Goal: Task Accomplishment & Management: Complete application form

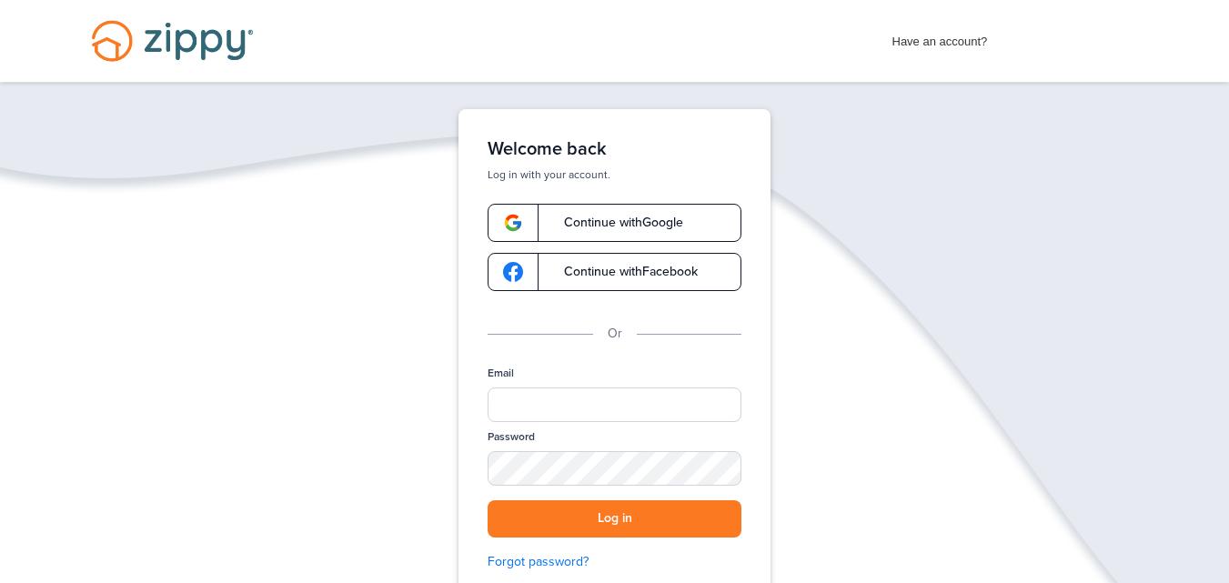
click at [937, 38] on span "Have an account?" at bounding box center [940, 37] width 96 height 29
click at [568, 401] on input "Email" at bounding box center [615, 404] width 254 height 35
type input "**********"
click at [721, 468] on div "SHOW" at bounding box center [719, 469] width 40 height 17
click at [669, 517] on button "Log in" at bounding box center [615, 518] width 254 height 37
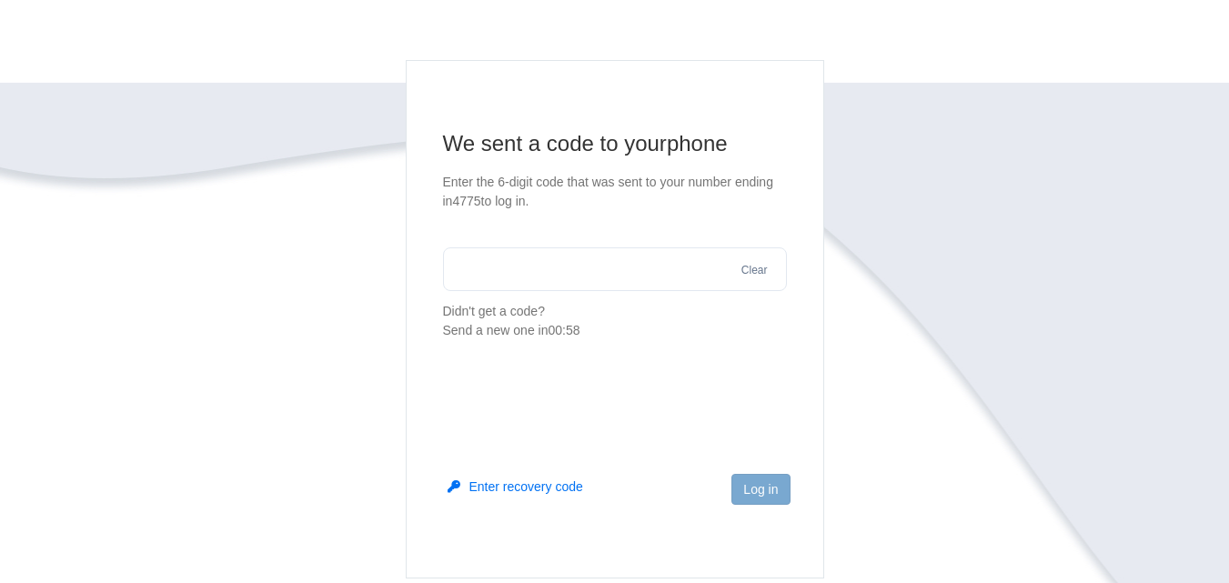
scroll to position [182, 0]
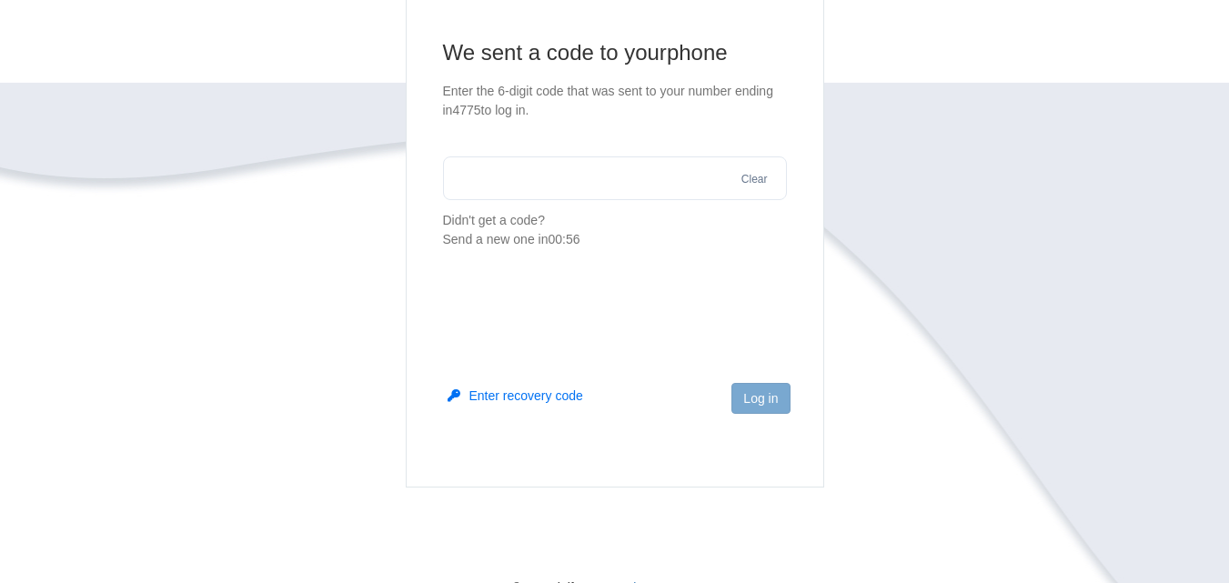
click at [540, 394] on button "Enter recovery code" at bounding box center [516, 396] width 136 height 18
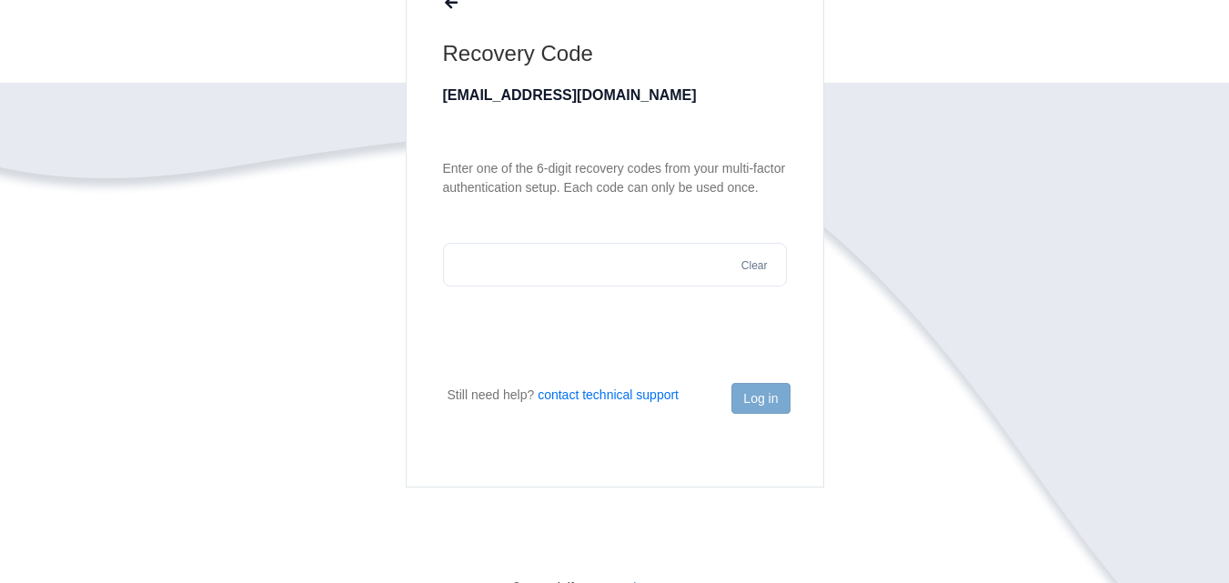
scroll to position [136, 0]
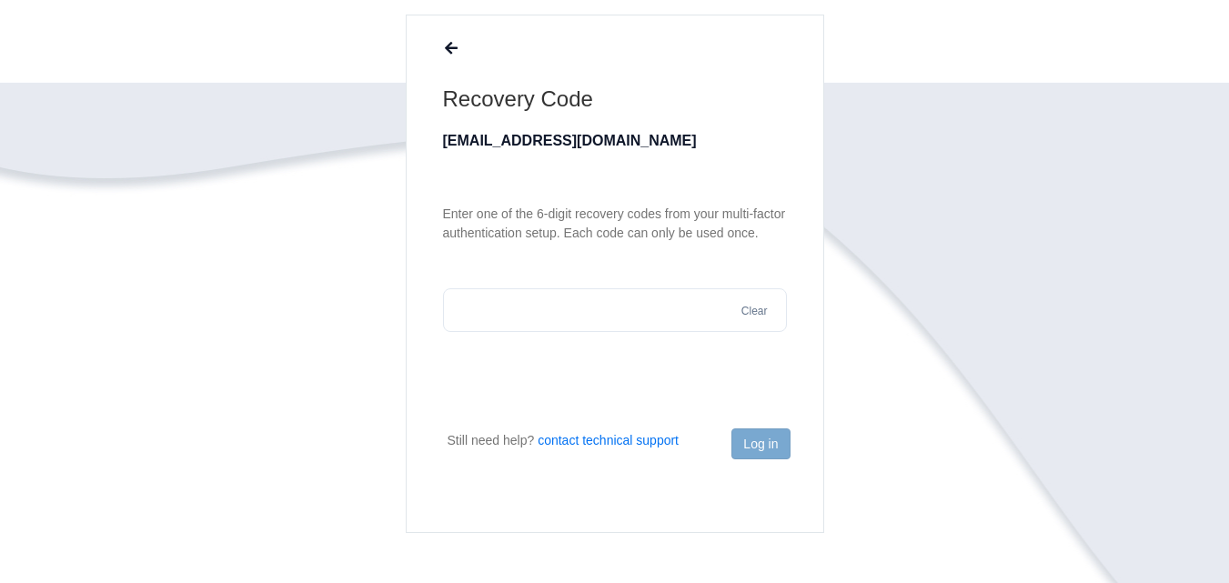
click at [498, 311] on input "text" at bounding box center [615, 310] width 344 height 44
click at [774, 441] on button "Log in" at bounding box center [760, 443] width 58 height 31
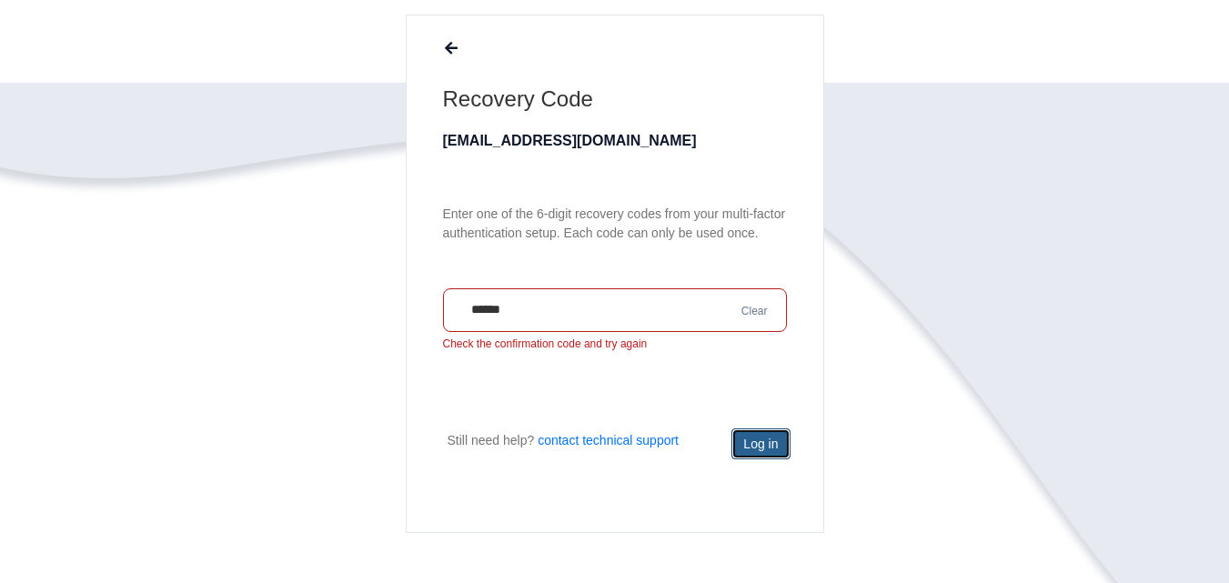
click at [774, 441] on button "Log in" at bounding box center [760, 443] width 58 height 31
click at [562, 316] on input "******" at bounding box center [615, 310] width 344 height 44
type input "******"
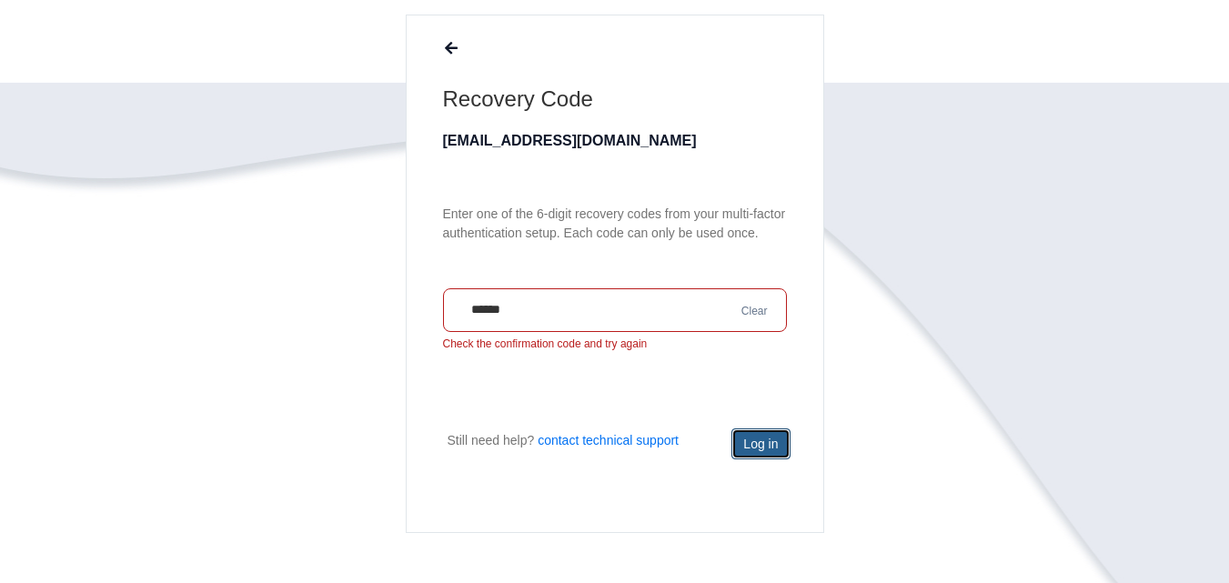
click at [750, 433] on button "Log in" at bounding box center [760, 443] width 58 height 31
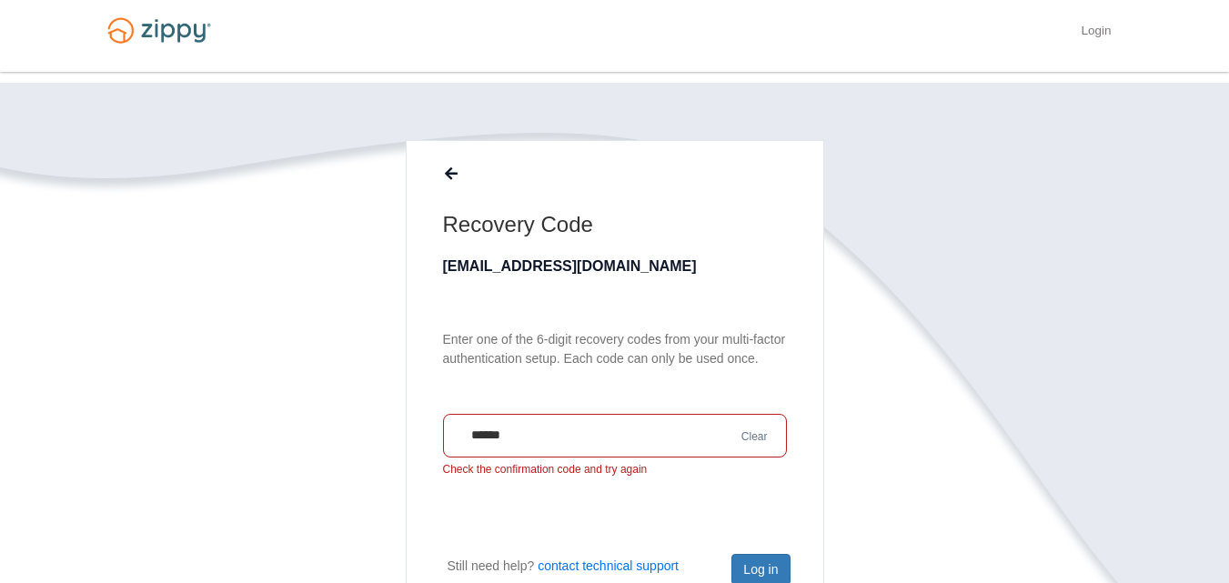
scroll to position [0, 0]
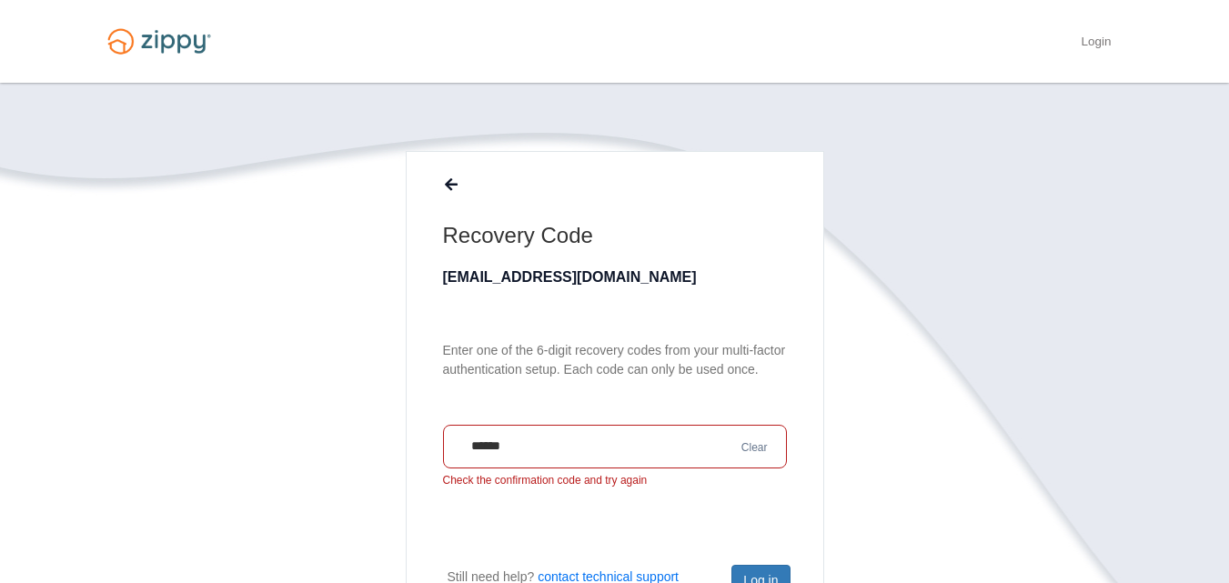
click at [444, 176] on button at bounding box center [451, 186] width 24 height 23
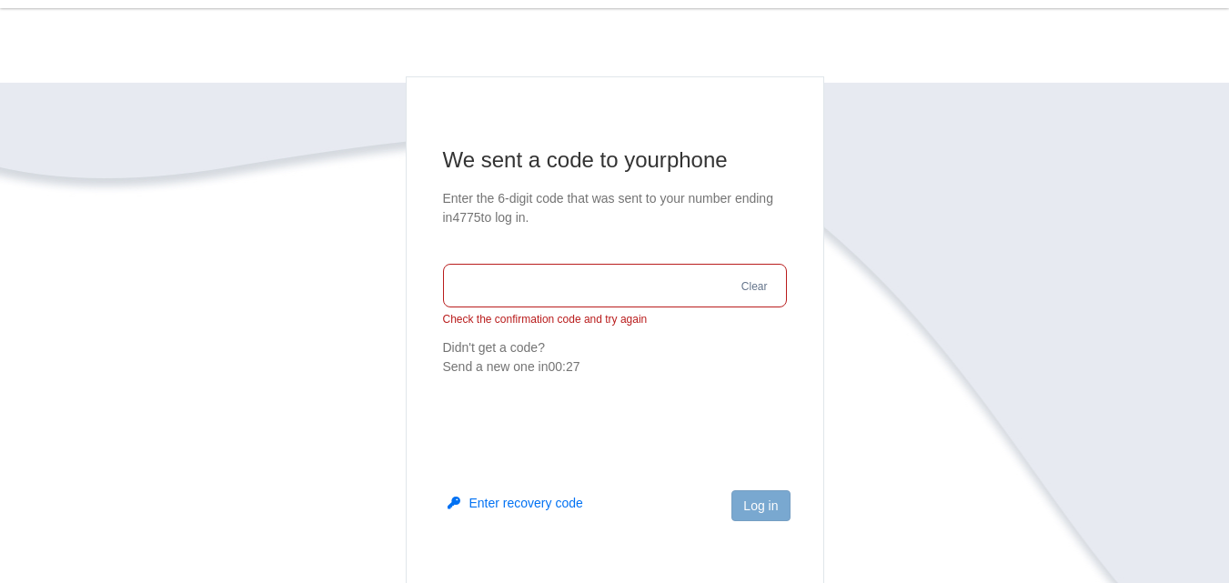
scroll to position [182, 0]
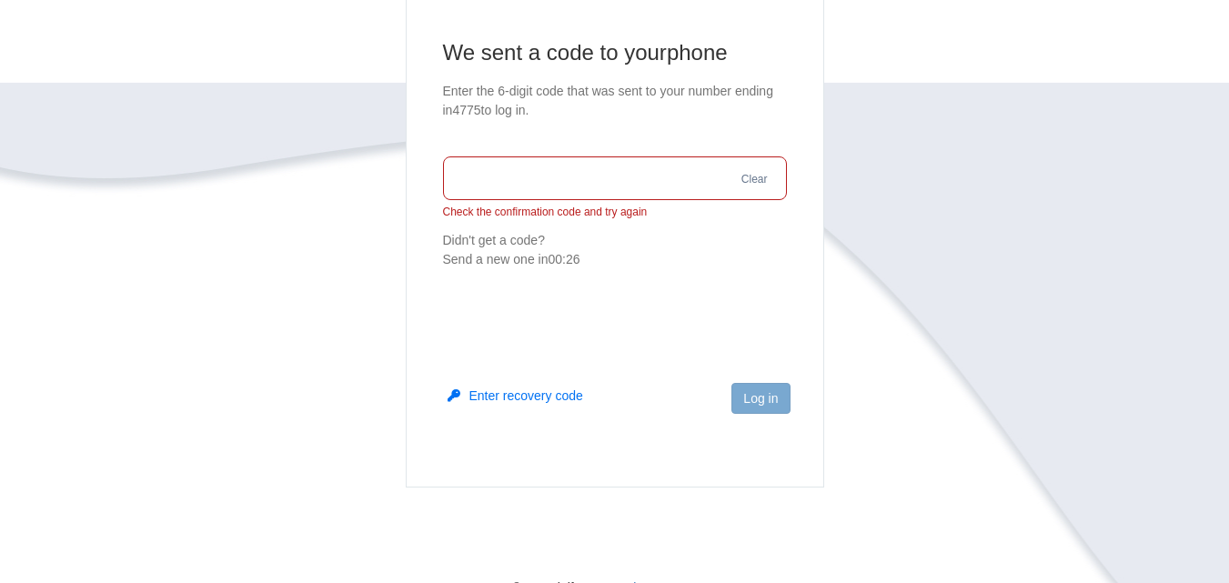
click at [606, 193] on input "text" at bounding box center [615, 178] width 344 height 44
type input "******"
click at [812, 392] on footer "Log in" at bounding box center [615, 427] width 417 height 118
click at [776, 393] on button "Log in" at bounding box center [760, 398] width 58 height 31
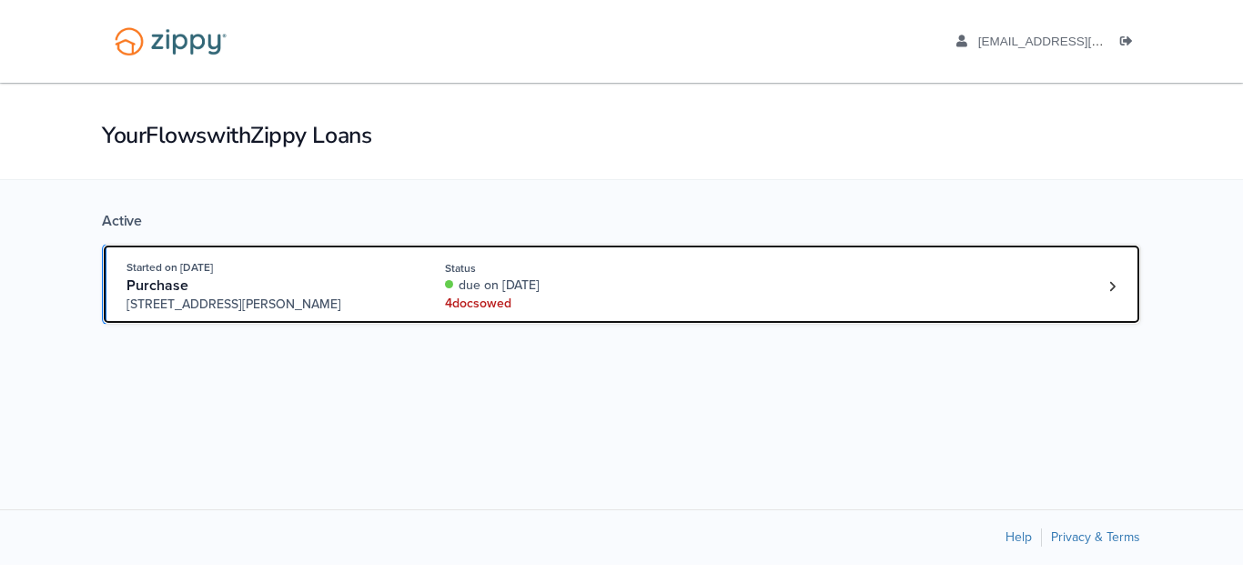
click at [491, 301] on div "4 doc s owed" at bounding box center [566, 304] width 243 height 18
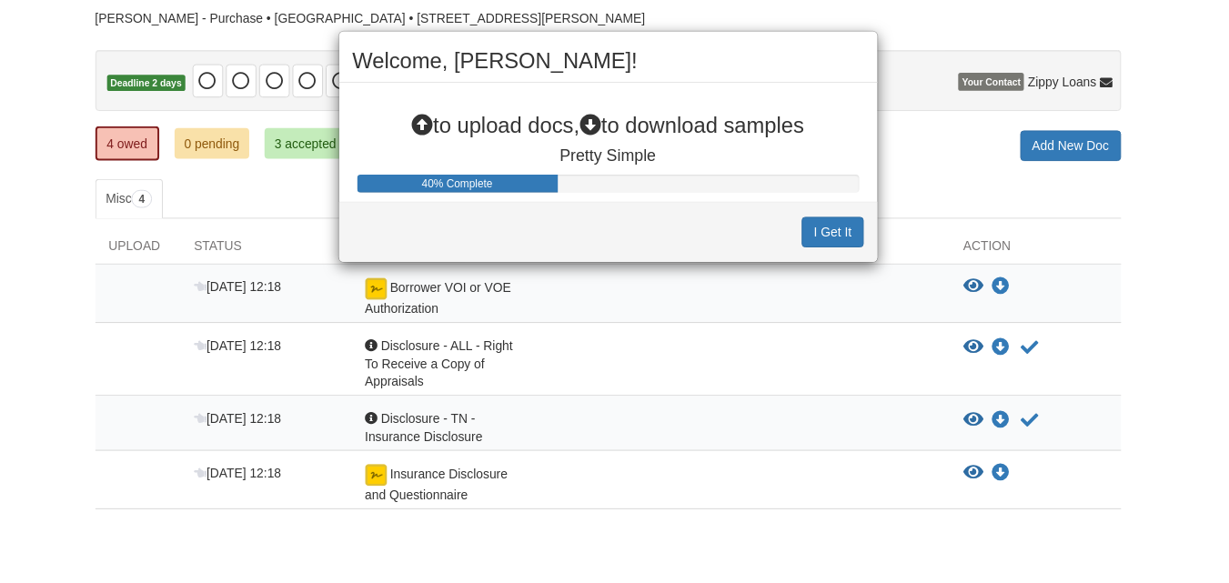
scroll to position [137, 0]
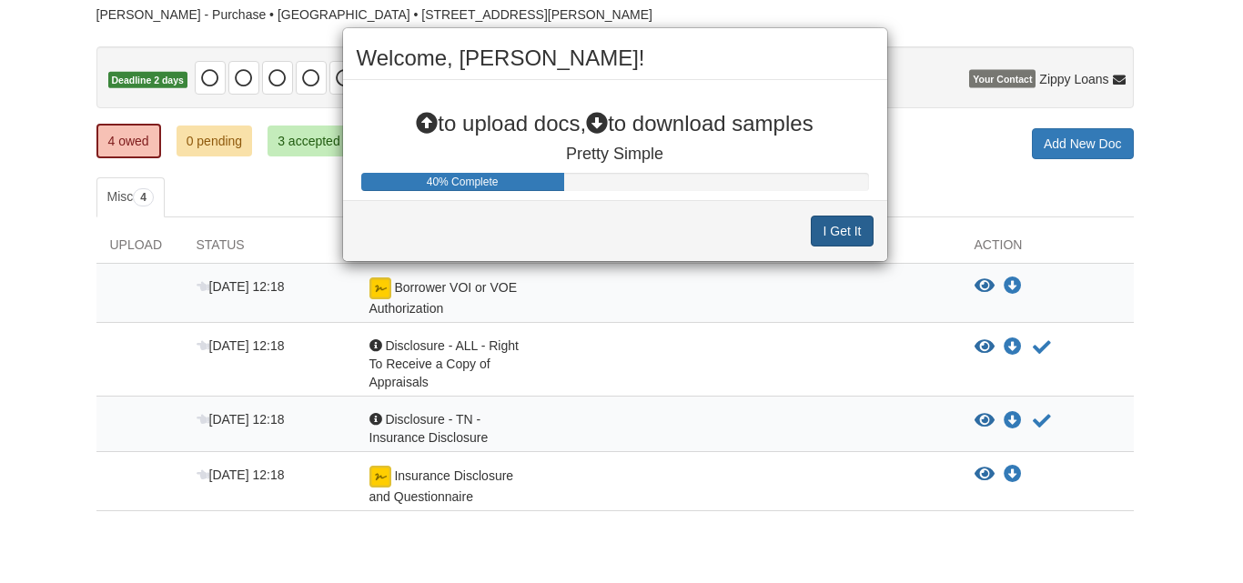
click at [830, 230] on button "I Get It" at bounding box center [841, 231] width 62 height 31
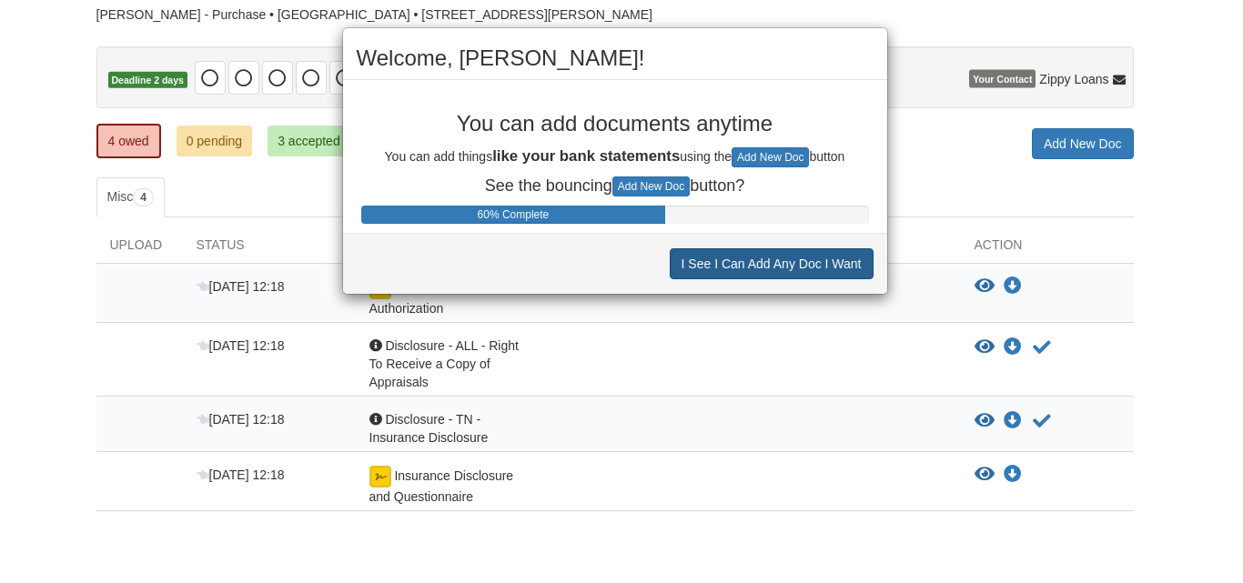
click at [810, 260] on button "I See I Can Add Any Doc I Want" at bounding box center [771, 263] width 204 height 31
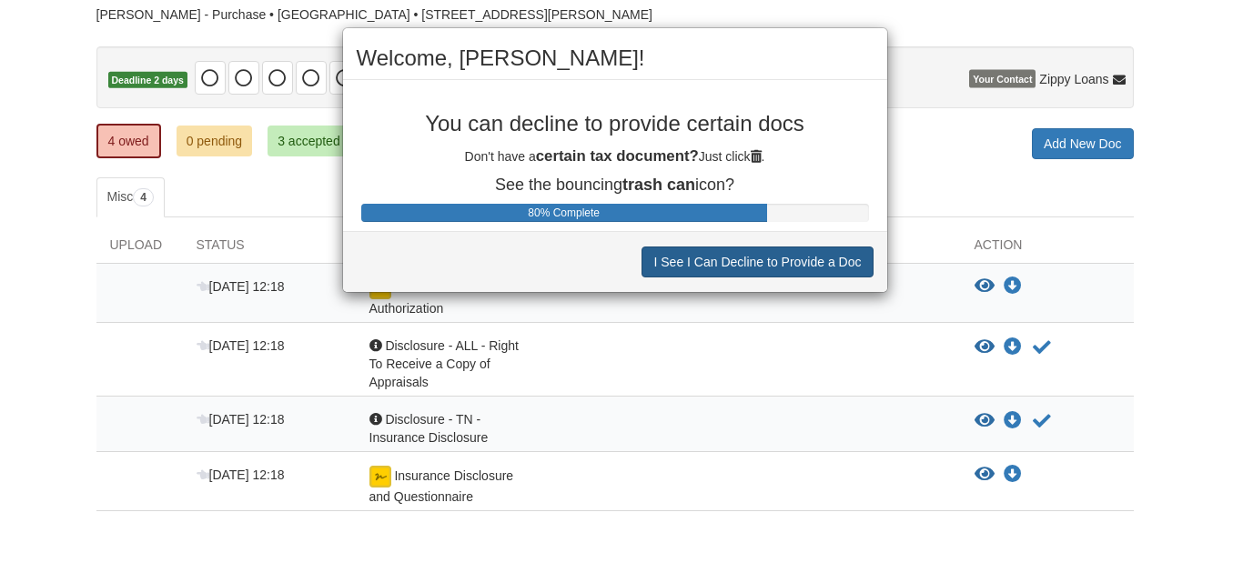
click at [808, 262] on button "I See I Can Decline to Provide a Doc" at bounding box center [756, 262] width 231 height 31
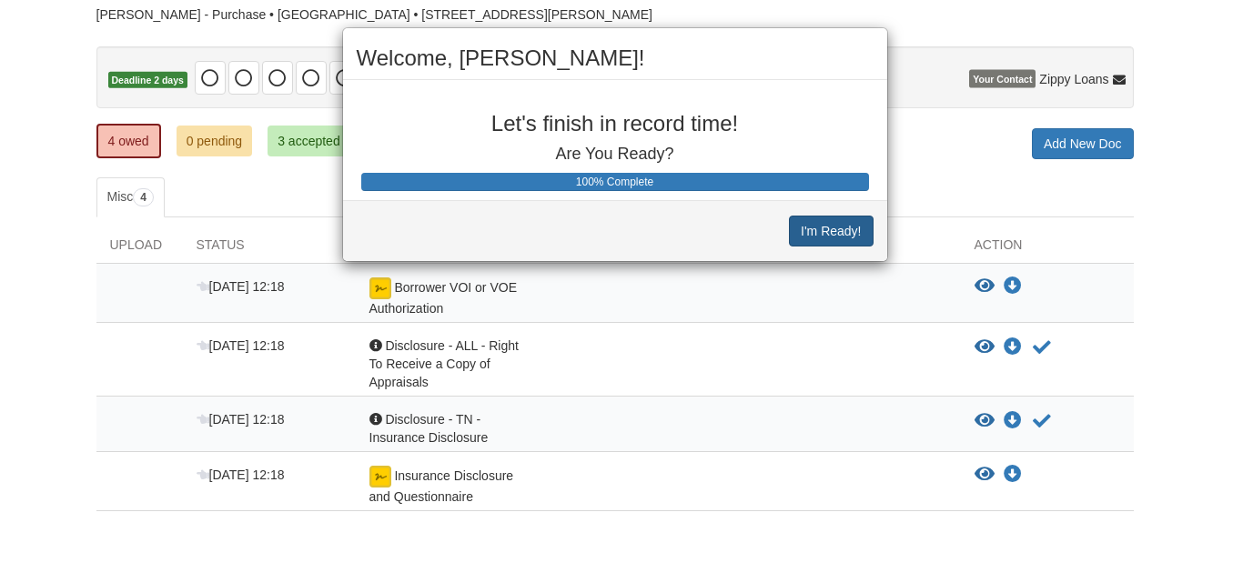
click at [829, 235] on button "I'm Ready!" at bounding box center [831, 231] width 84 height 31
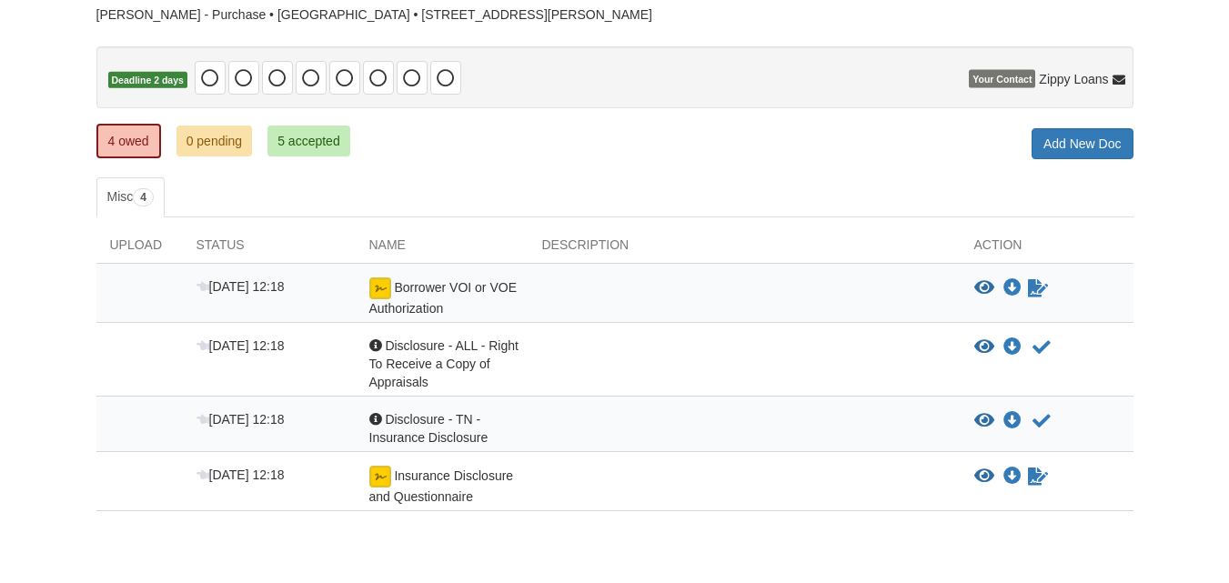
scroll to position [137, 0]
click at [977, 476] on icon "View Insurance Disclosure and Questionnaire" at bounding box center [984, 477] width 20 height 18
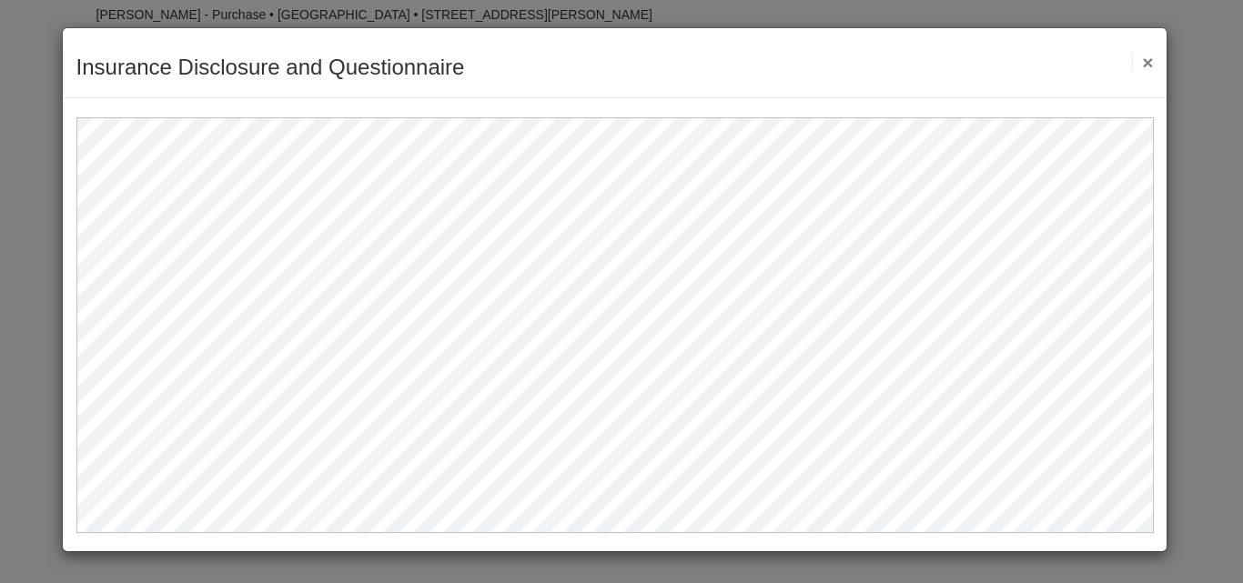
click at [1147, 70] on button "×" at bounding box center [1142, 62] width 21 height 19
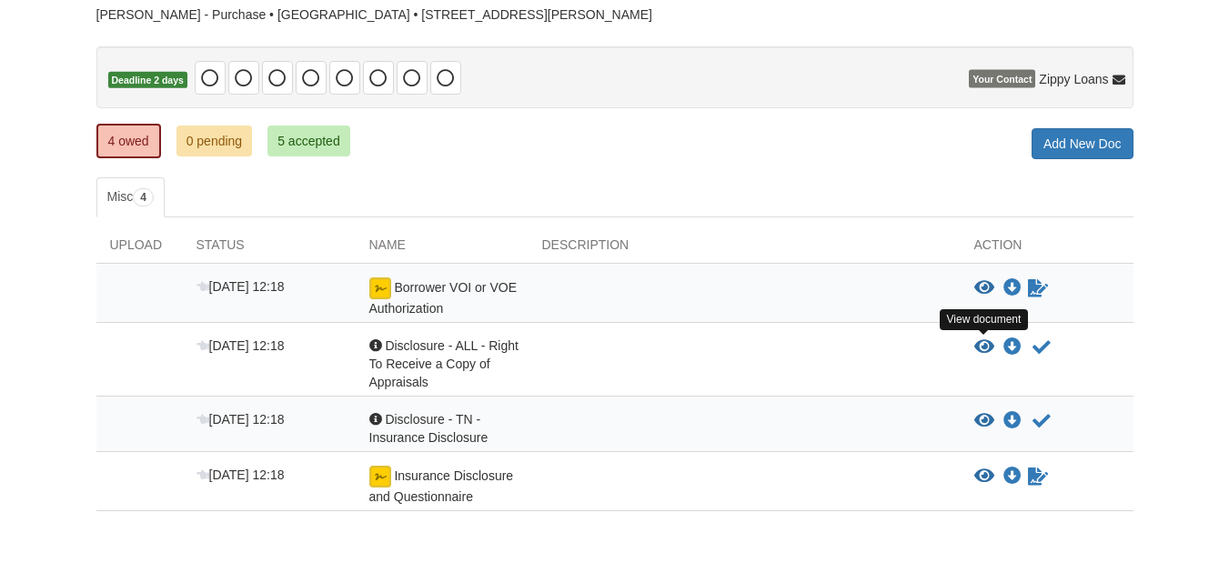
click at [986, 343] on icon "View Disclosure - ALL - Right To Receive a Copy of Appraisals" at bounding box center [984, 347] width 20 height 18
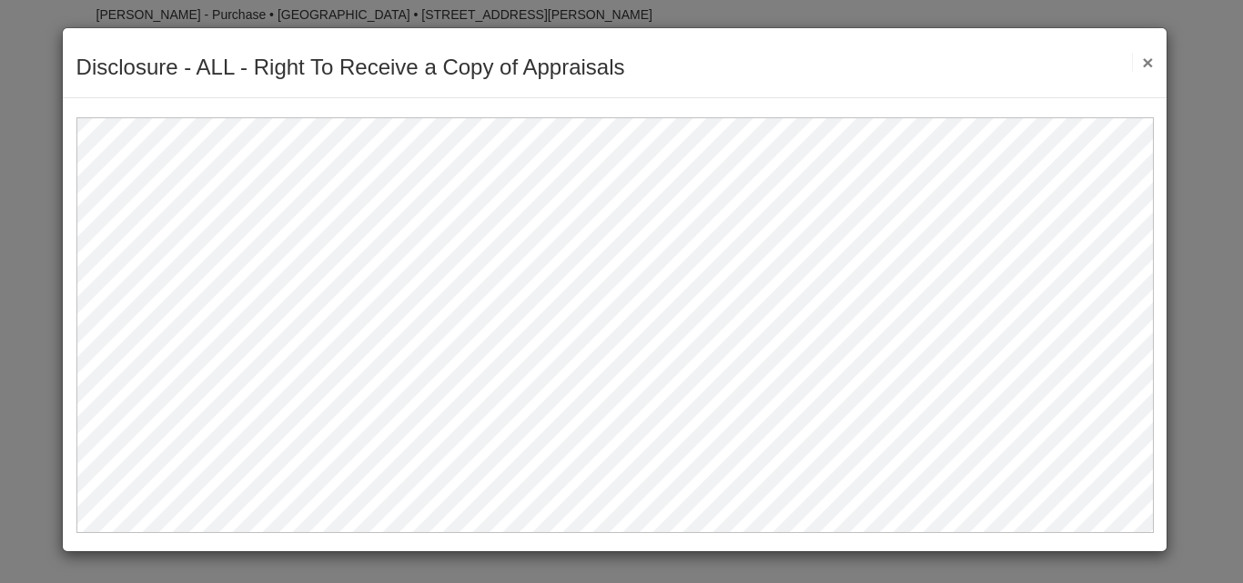
click at [1142, 64] on button "×" at bounding box center [1142, 62] width 21 height 19
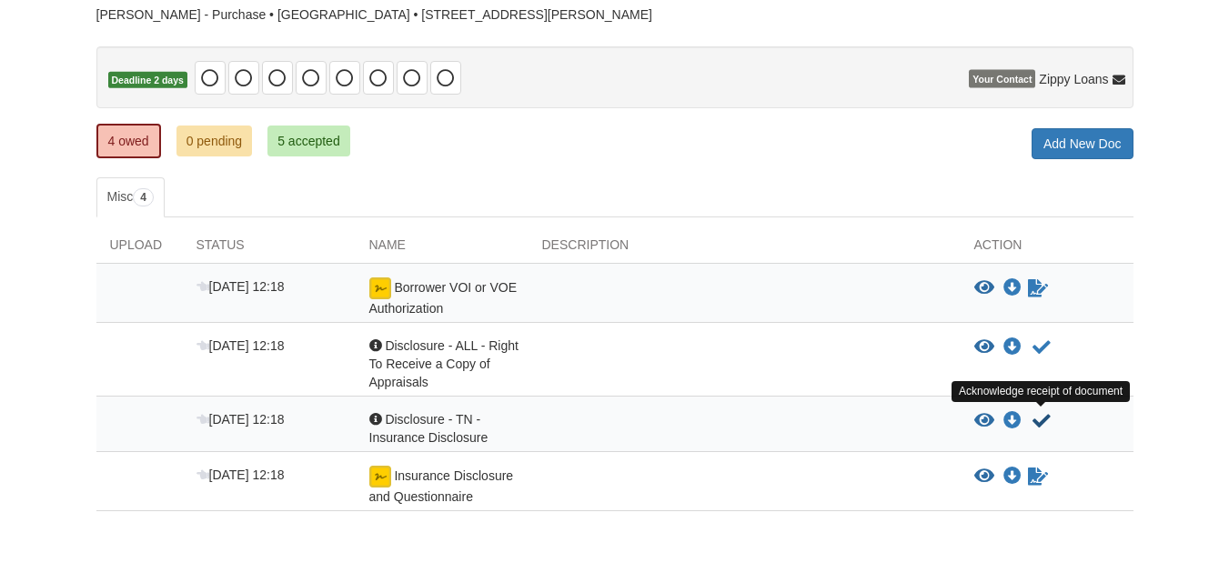
click at [1039, 422] on icon "Acknowledge receipt of document" at bounding box center [1041, 421] width 18 height 18
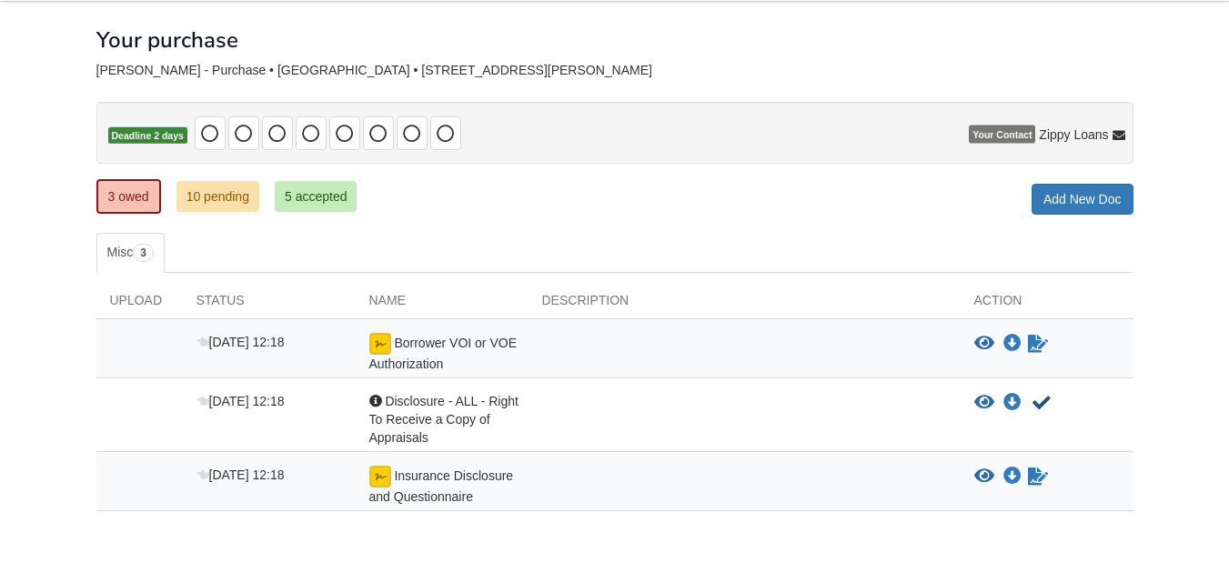
click at [1040, 407] on icon "Acknowledge receipt of document" at bounding box center [1041, 403] width 18 height 18
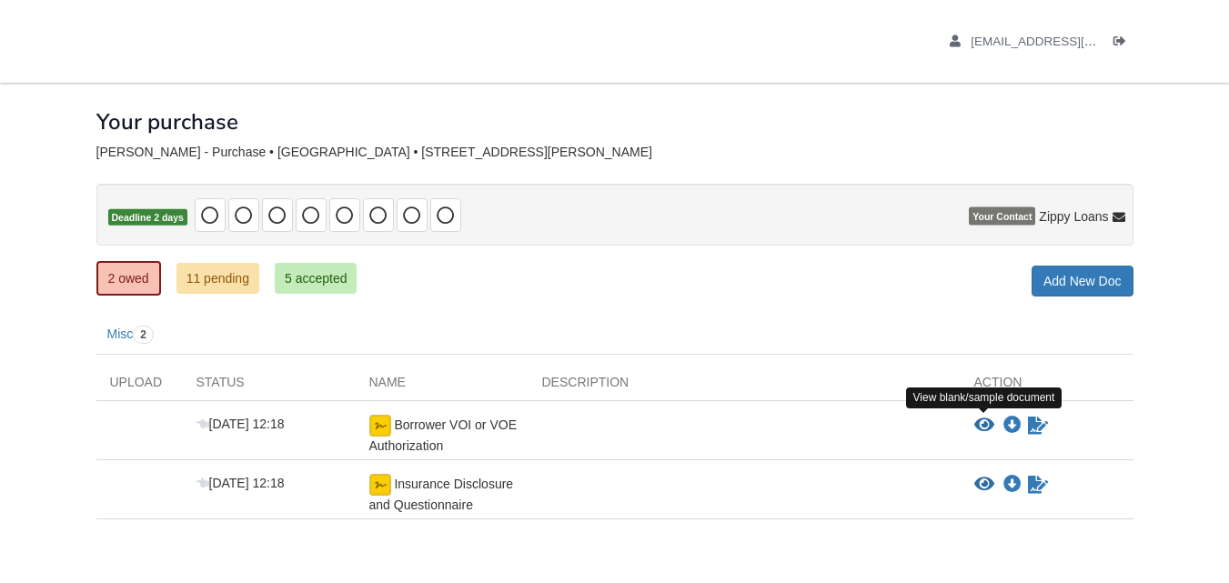
click at [974, 421] on icon "View Borrower VOI or VOE Authorization" at bounding box center [984, 426] width 20 height 18
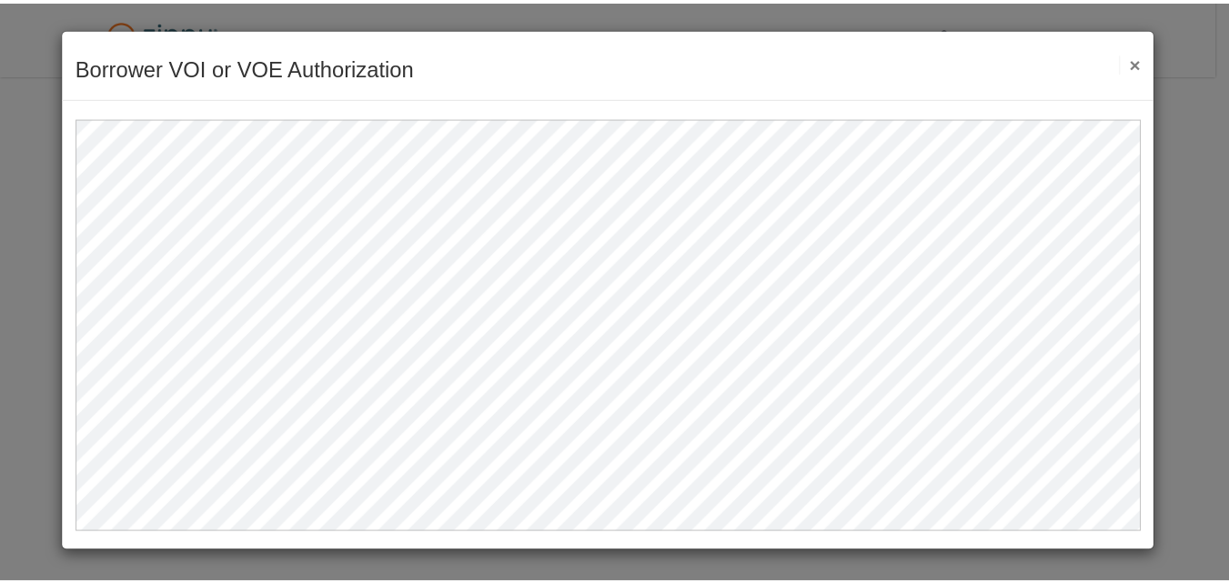
scroll to position [8, 0]
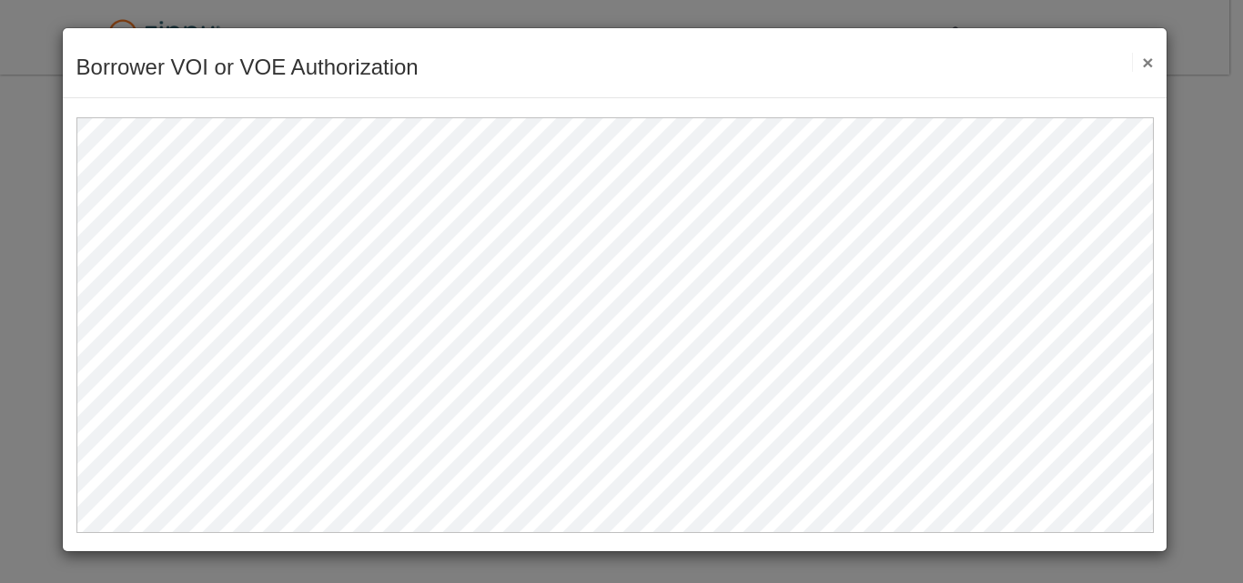
click at [1138, 66] on button "×" at bounding box center [1142, 62] width 21 height 19
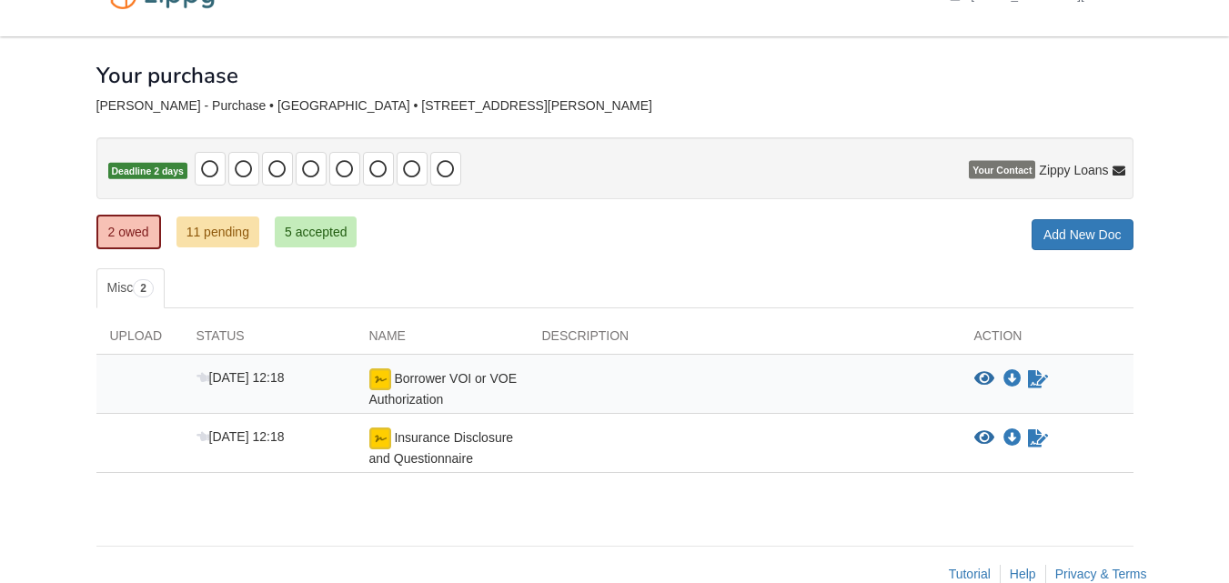
scroll to position [82, 0]
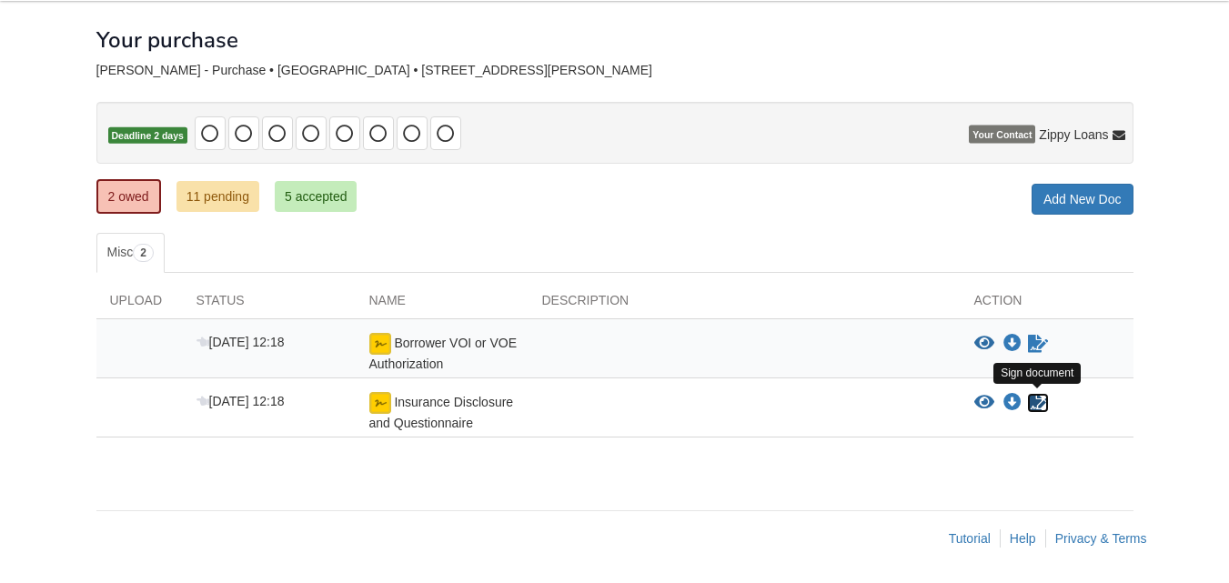
click at [1037, 400] on icon "Sign Form" at bounding box center [1038, 403] width 20 height 18
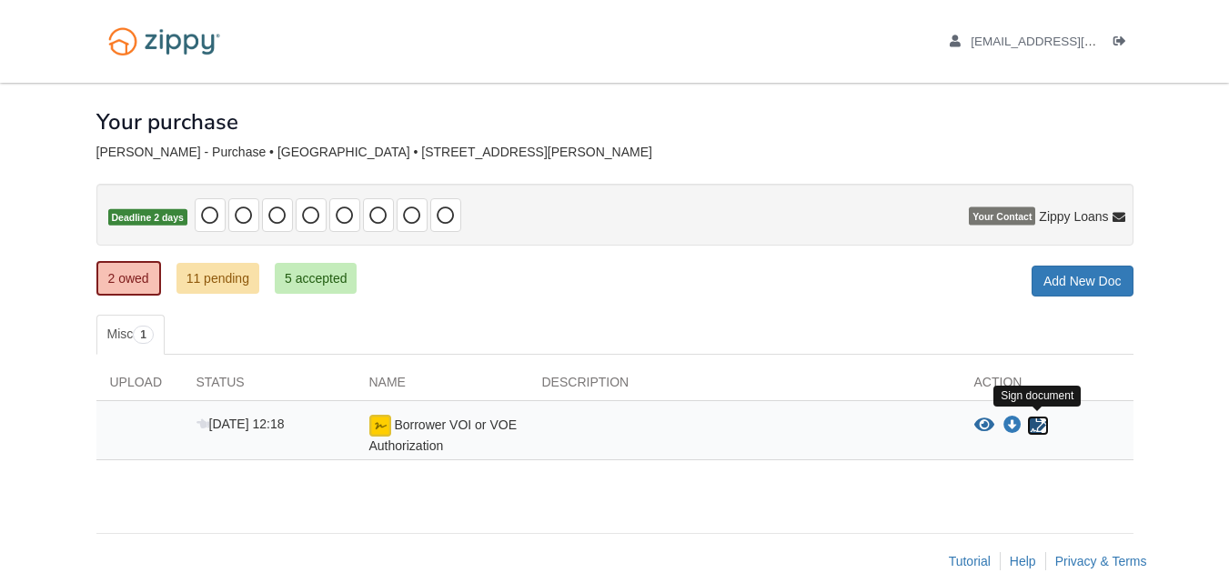
click at [1040, 425] on icon "Sign Form" at bounding box center [1038, 426] width 20 height 18
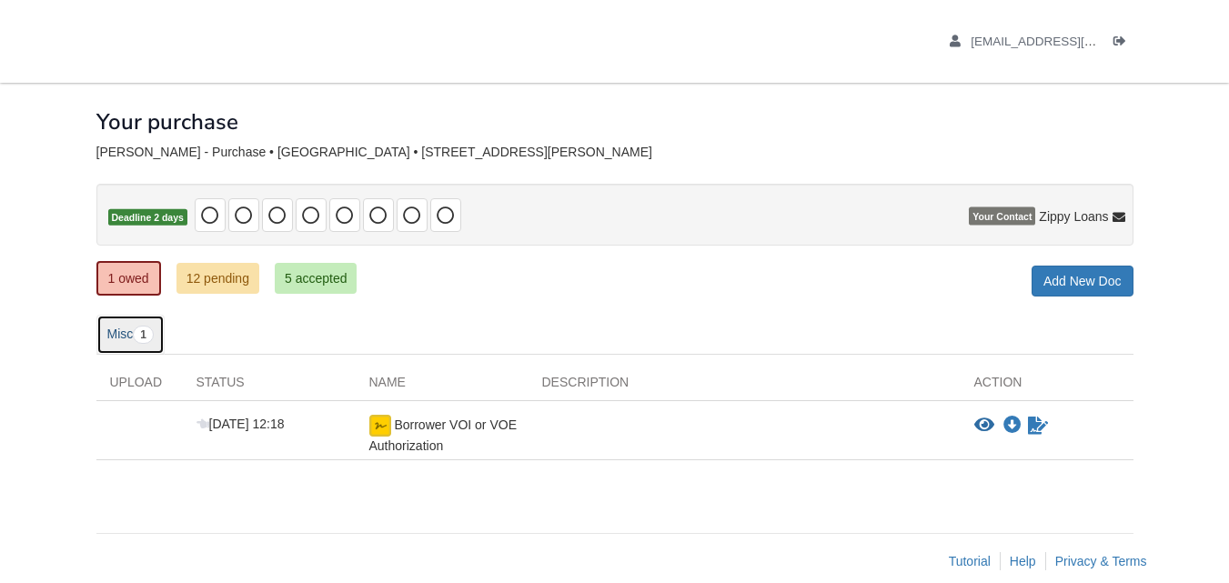
click at [119, 340] on link "Misc 1" at bounding box center [130, 335] width 68 height 40
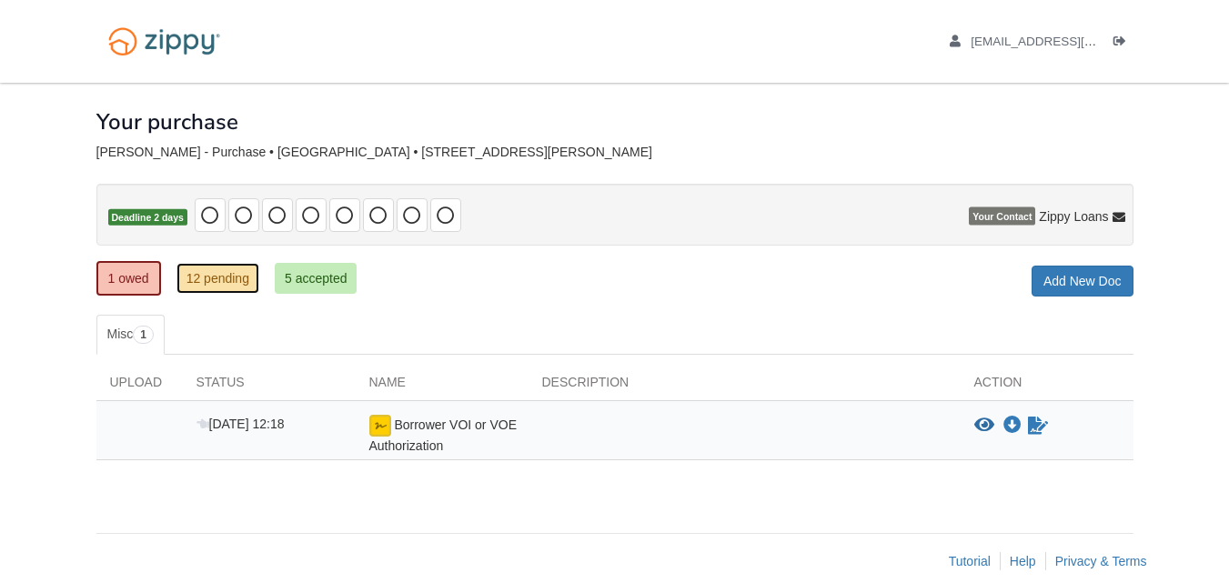
click at [202, 282] on link "12 pending" at bounding box center [217, 278] width 83 height 31
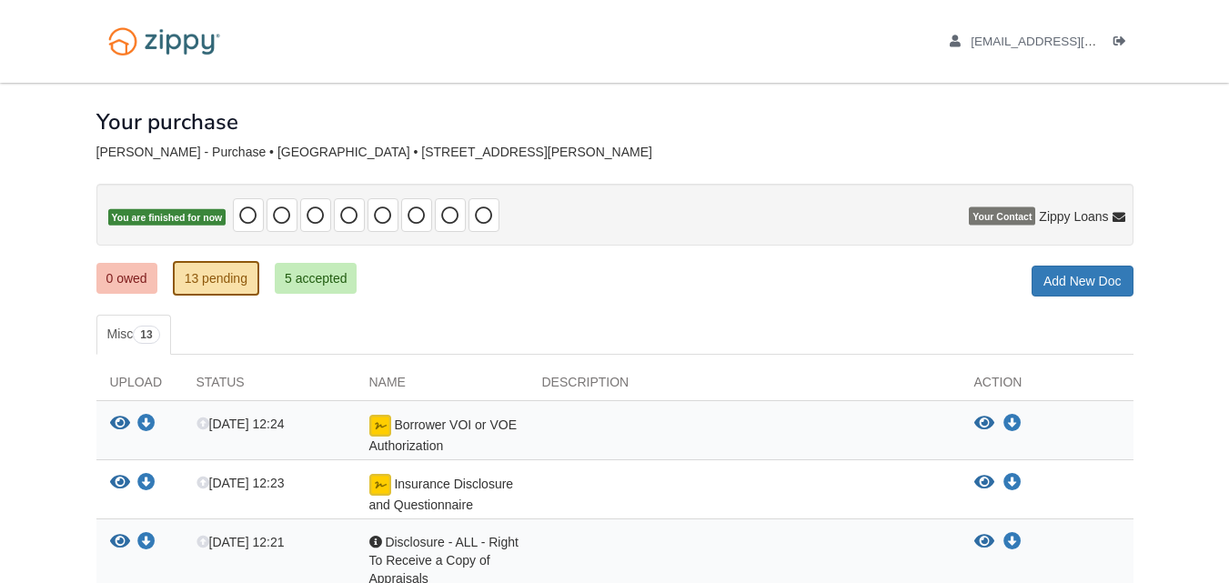
click at [1228, 25] on html "nickmoser14@gmail.com Logout ×" at bounding box center [614, 590] width 1229 height 1180
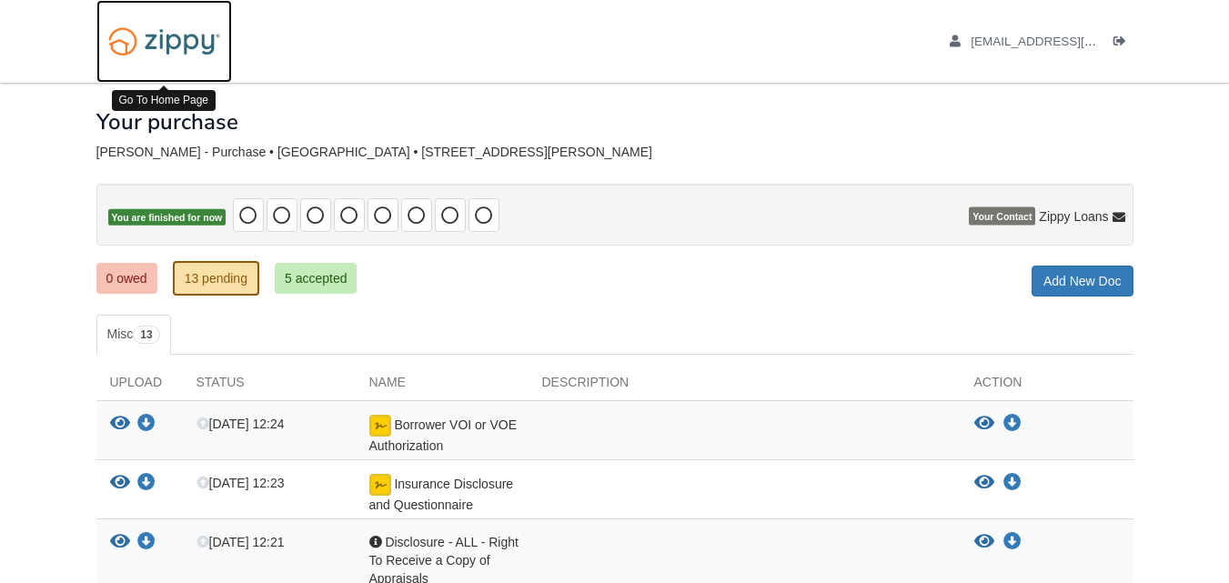
click at [150, 60] on img at bounding box center [164, 41] width 136 height 46
